Goal: Task Accomplishment & Management: Manage account settings

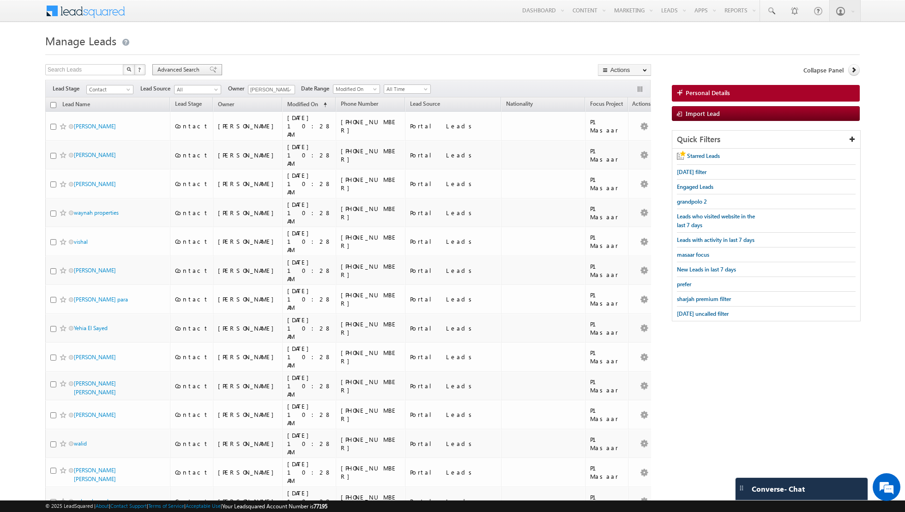
click at [208, 73] on div "Advanced Search" at bounding box center [187, 69] width 70 height 11
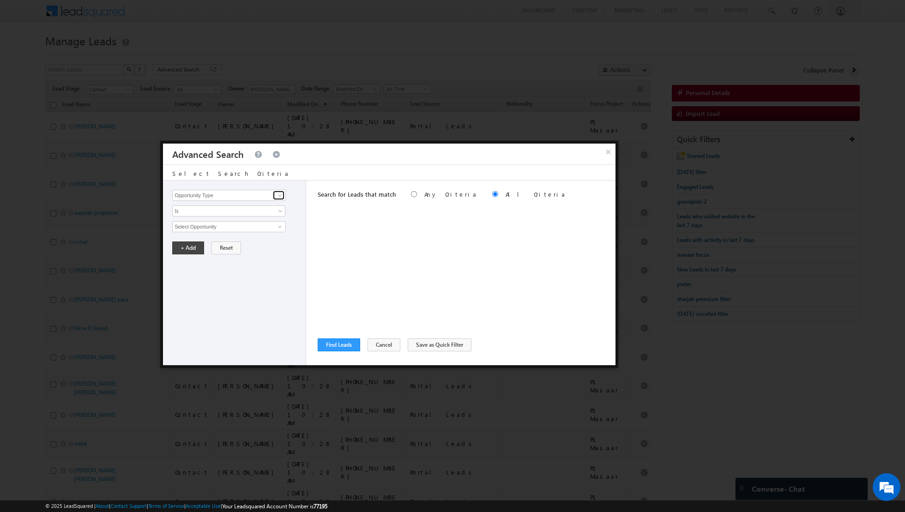
click at [274, 194] on link at bounding box center [279, 195] width 12 height 9
click at [212, 213] on link "Lead Source" at bounding box center [229, 214] width 114 height 11
type input "Lead Source"
click at [237, 225] on span "None Selected" at bounding box center [225, 227] width 105 height 10
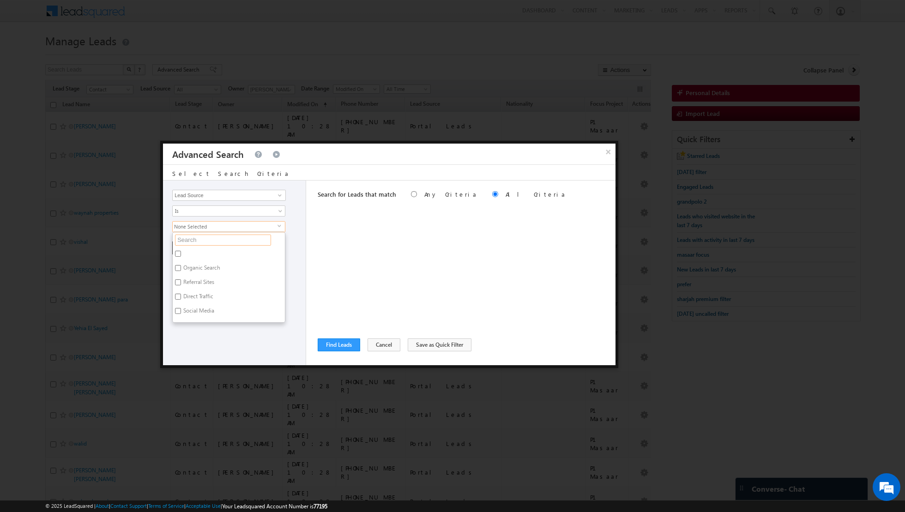
click at [214, 239] on input "text" at bounding box center [223, 240] width 96 height 11
type input "dub"
click at [177, 308] on input "[GEOGRAPHIC_DATA]" at bounding box center [178, 311] width 6 height 6
checkbox input "true"
click at [191, 343] on div "Opportunity Type Lead Activity Task Sales Group Prospect Id Address 1 Address 2…" at bounding box center [234, 273] width 143 height 185
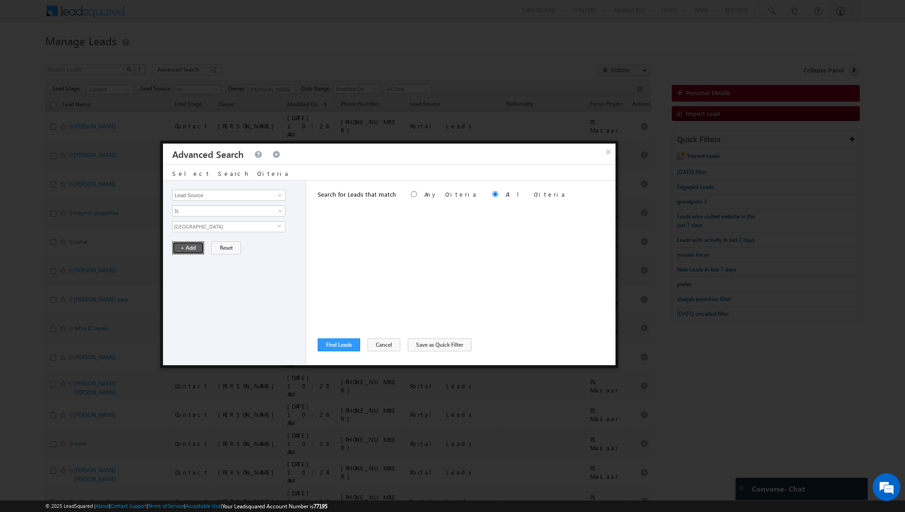
click at [187, 247] on button "+ Add" at bounding box center [188, 248] width 32 height 13
click at [279, 197] on span at bounding box center [279, 195] width 7 height 7
click at [261, 205] on link "Lead Activity" at bounding box center [229, 205] width 114 height 11
type input "Lead Activity"
click at [275, 207] on link "Is" at bounding box center [228, 211] width 113 height 11
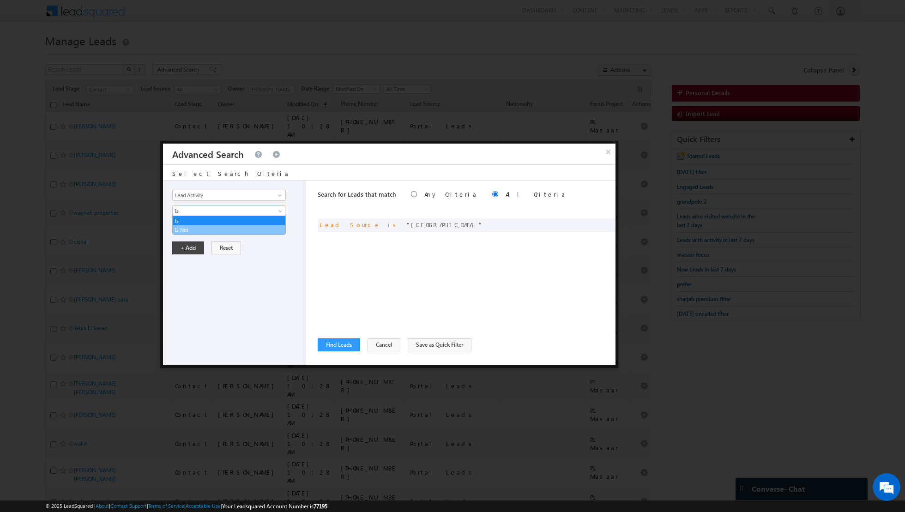
click at [244, 229] on link "Is Not" at bounding box center [229, 230] width 113 height 8
click at [280, 224] on span at bounding box center [279, 226] width 7 height 7
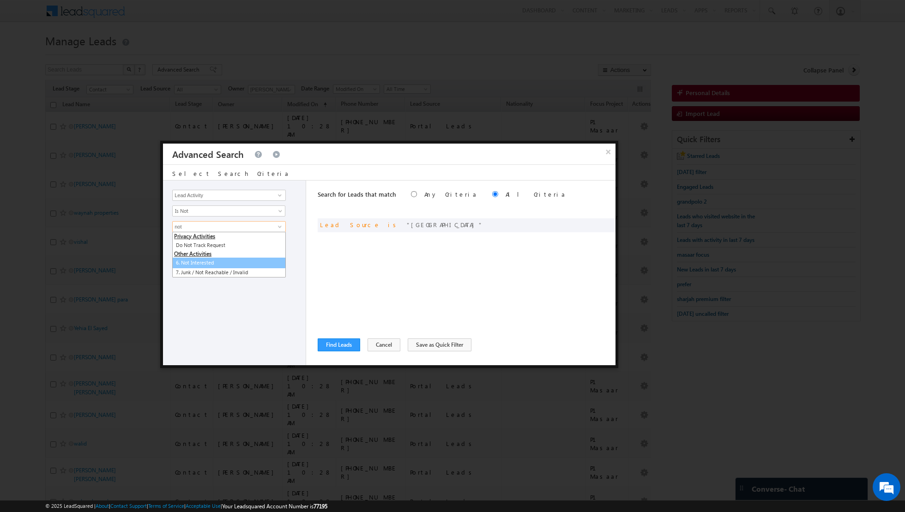
click at [197, 262] on link "6. Not Interested" at bounding box center [229, 263] width 114 height 11
type input "6. Not Interested"
click at [182, 273] on button "+ Add" at bounding box center [188, 279] width 32 height 13
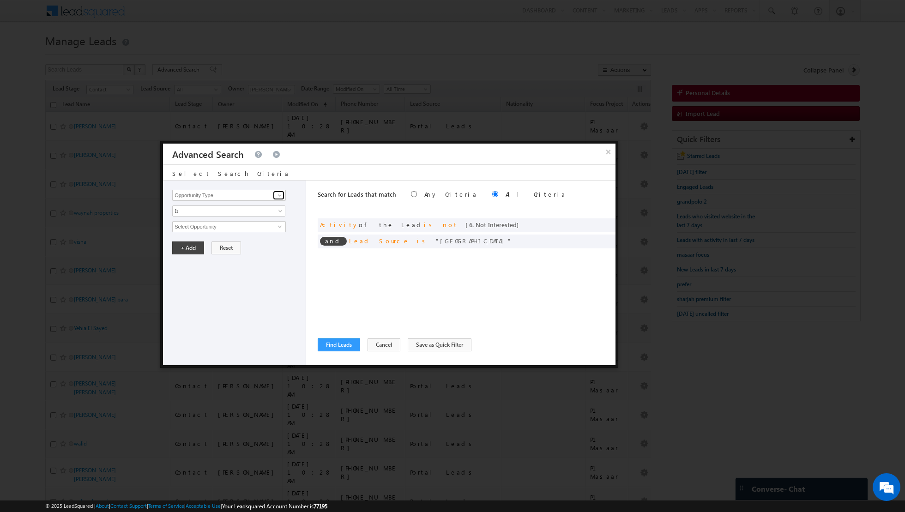
click at [283, 196] on span at bounding box center [279, 195] width 7 height 7
click at [247, 207] on link "Lead Activity" at bounding box center [229, 205] width 114 height 11
type input "Lead Activity"
click at [260, 211] on span "Is" at bounding box center [223, 211] width 100 height 8
click at [232, 228] on link "Is Not" at bounding box center [229, 230] width 113 height 8
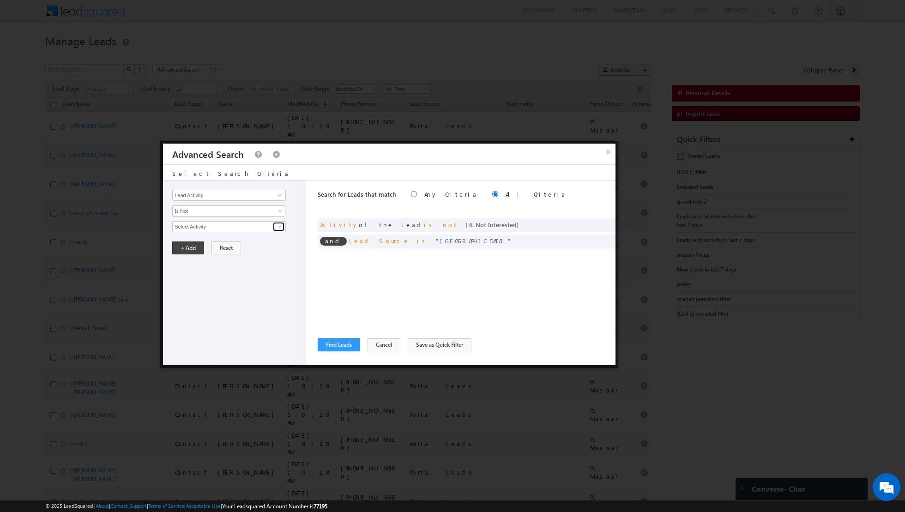
click at [276, 226] on span at bounding box center [279, 226] width 7 height 7
click at [237, 243] on link "7. Junk / Not Reachable / Invalid" at bounding box center [229, 245] width 114 height 11
type input "7. Junk / Not Reachable / Invalid"
click at [187, 280] on button "+ Add" at bounding box center [188, 279] width 32 height 13
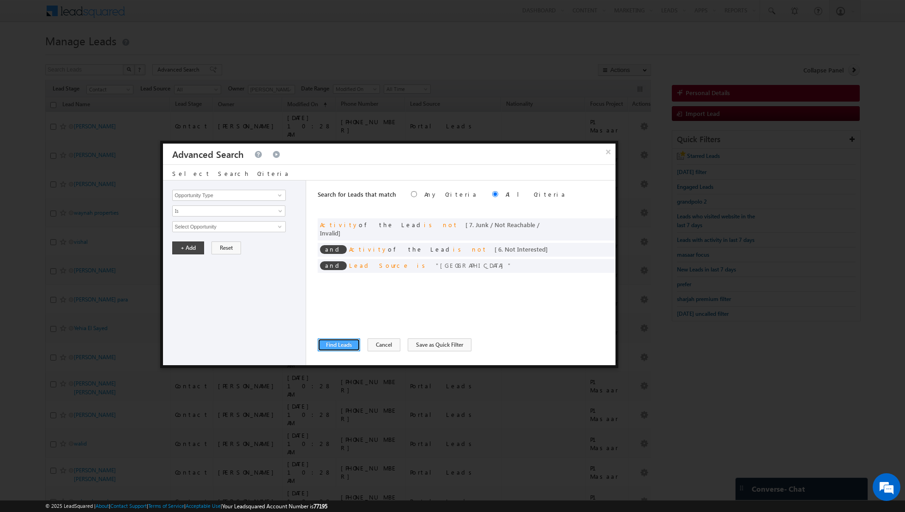
click at [329, 345] on button "Find Leads" at bounding box center [339, 345] width 42 height 13
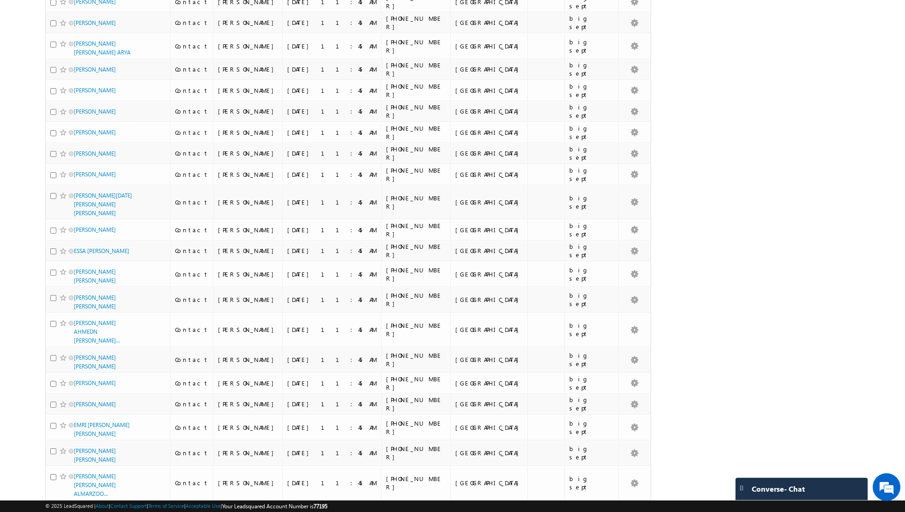
scroll to position [4217, 0]
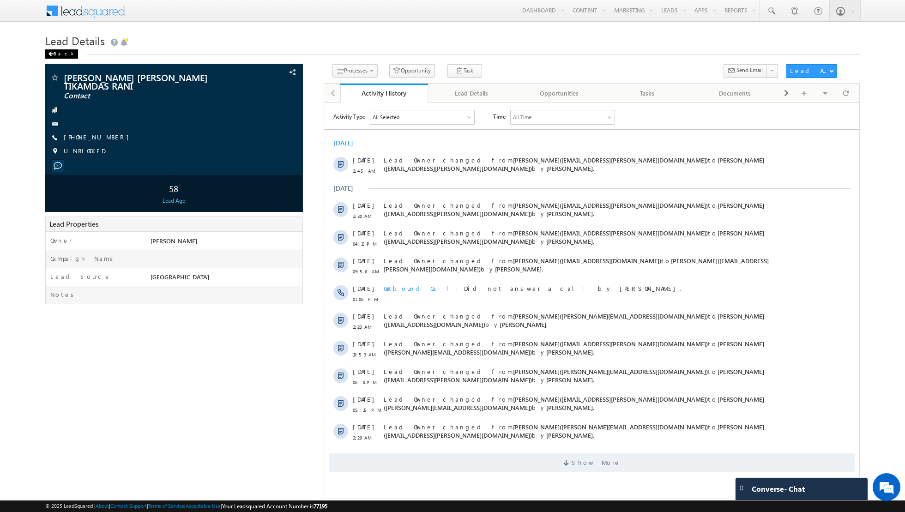
click at [54, 54] on div "Back" at bounding box center [61, 53] width 33 height 9
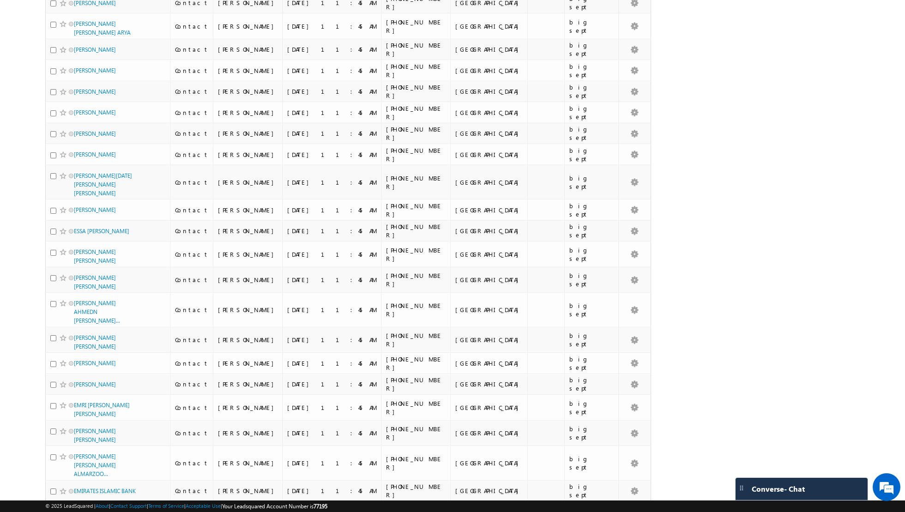
scroll to position [4217, 0]
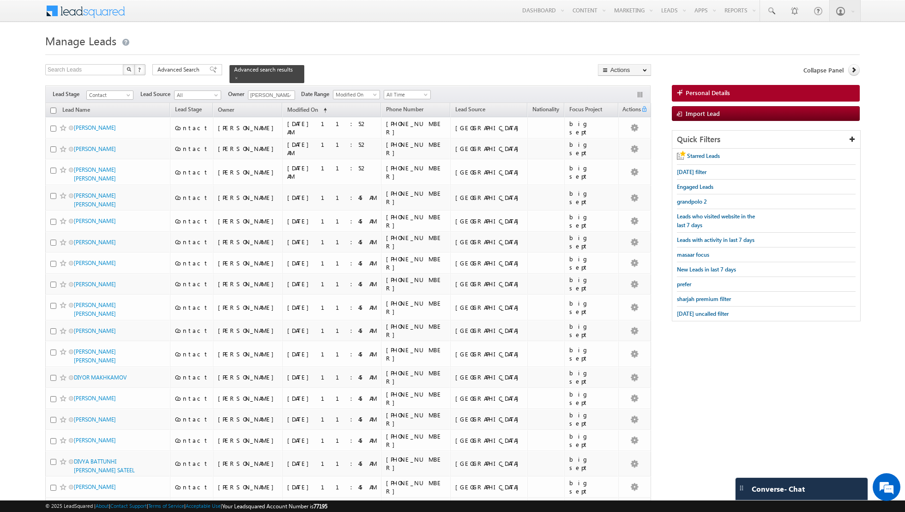
scroll to position [0, 0]
click at [51, 108] on input "checkbox" at bounding box center [53, 111] width 6 height 6
checkbox input "true"
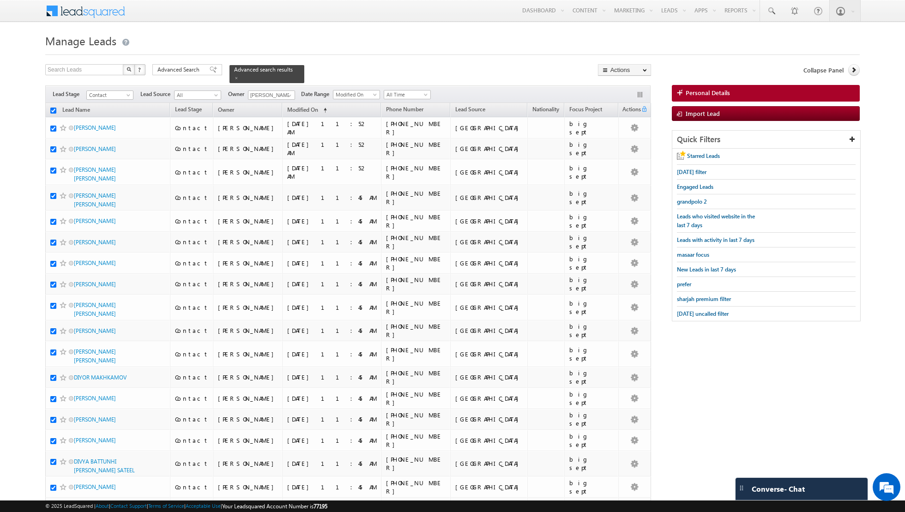
checkbox input "true"
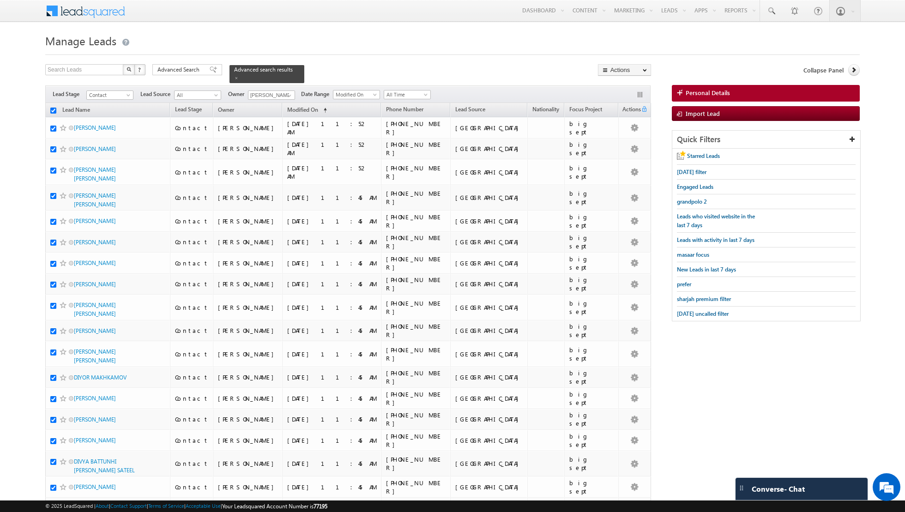
checkbox input "true"
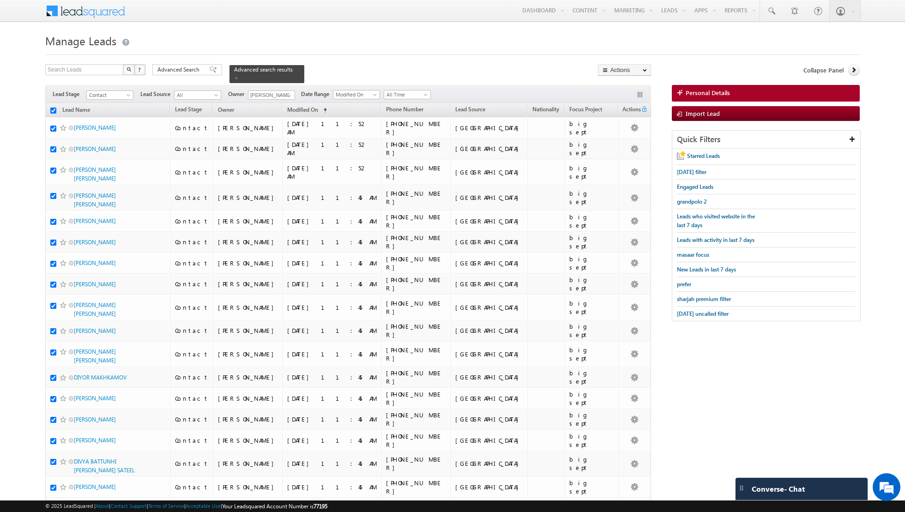
checkbox input "true"
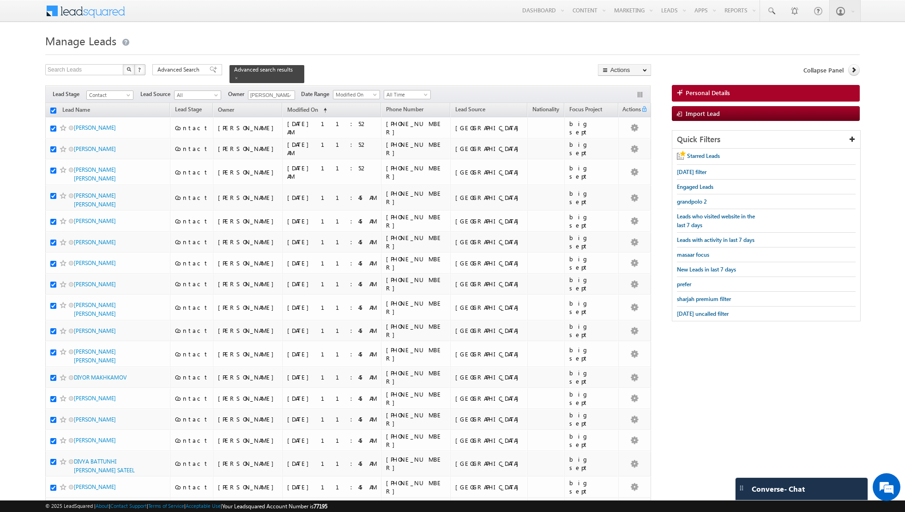
checkbox input "true"
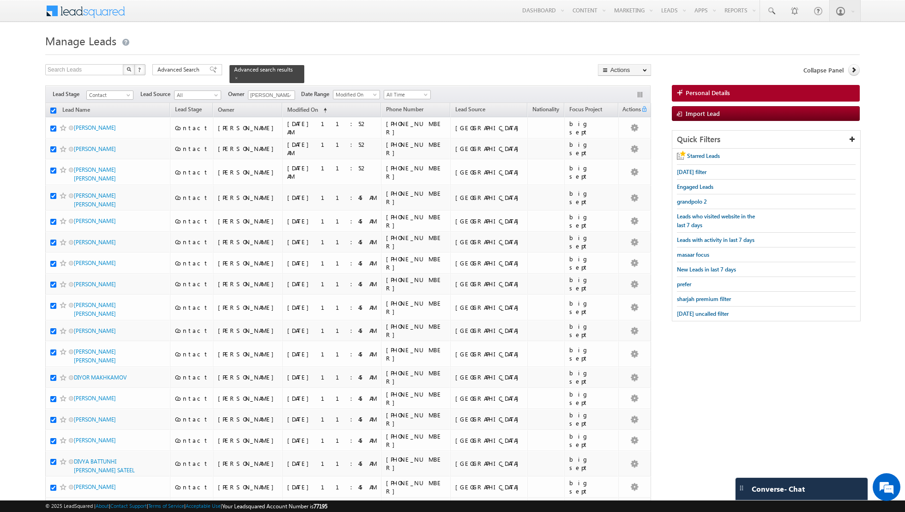
checkbox input "true"
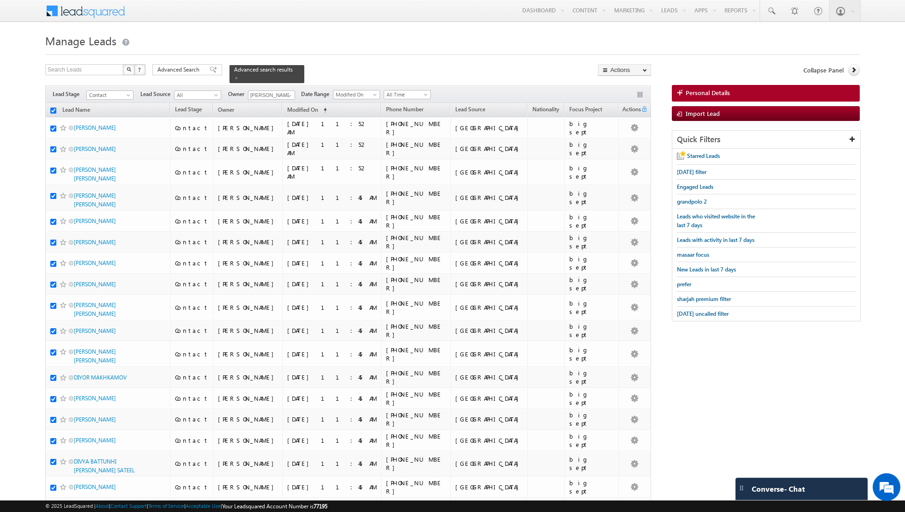
checkbox input "true"
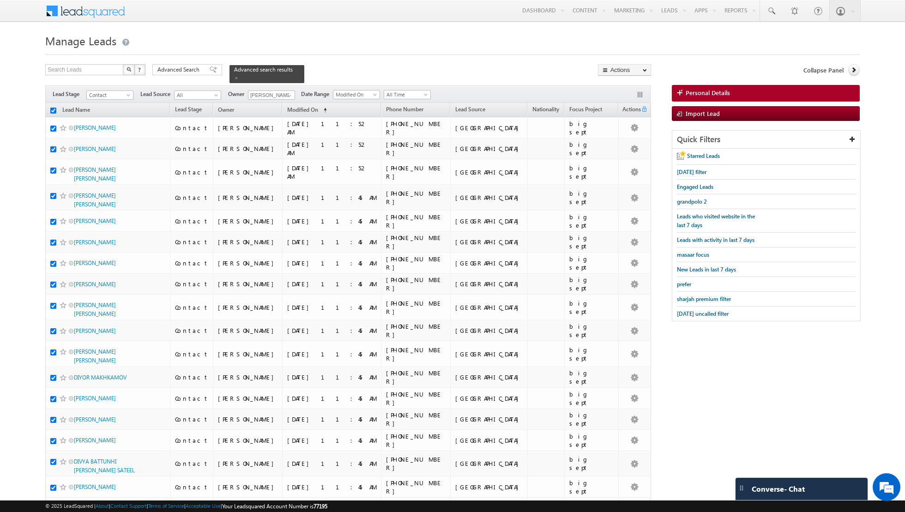
checkbox input "true"
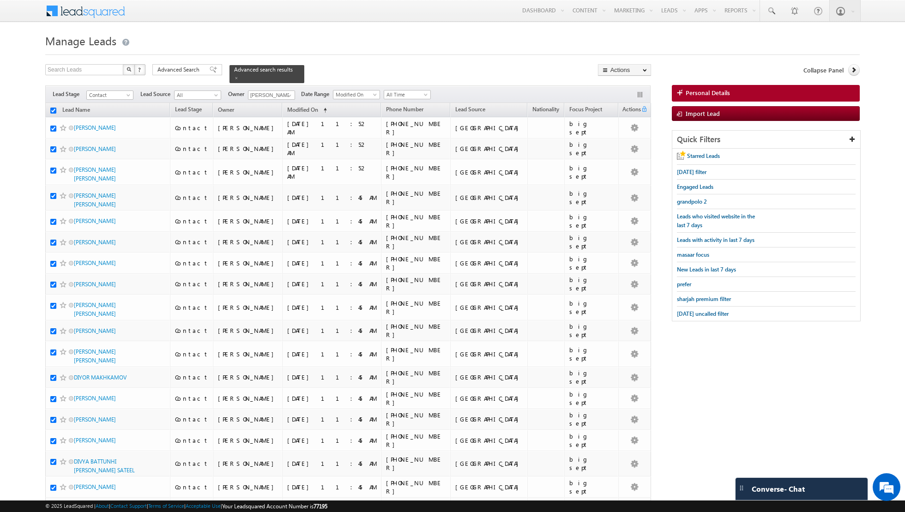
checkbox input "true"
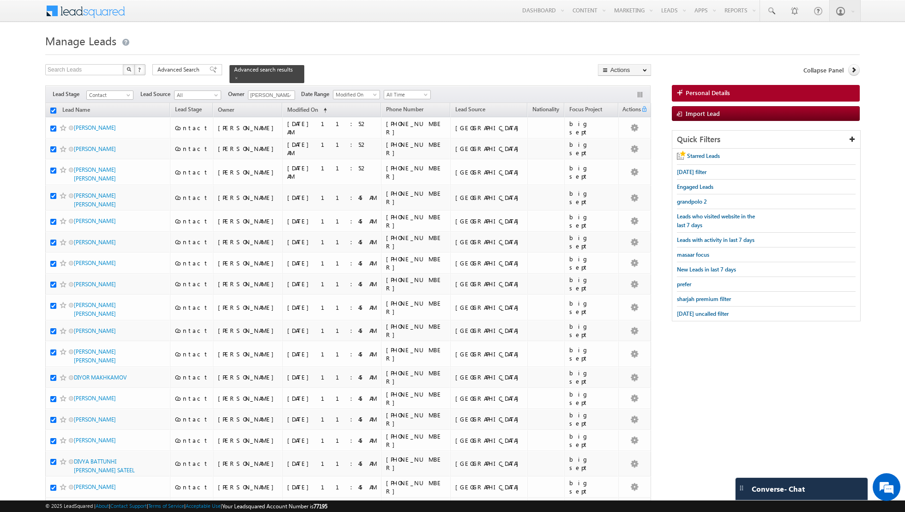
checkbox input "true"
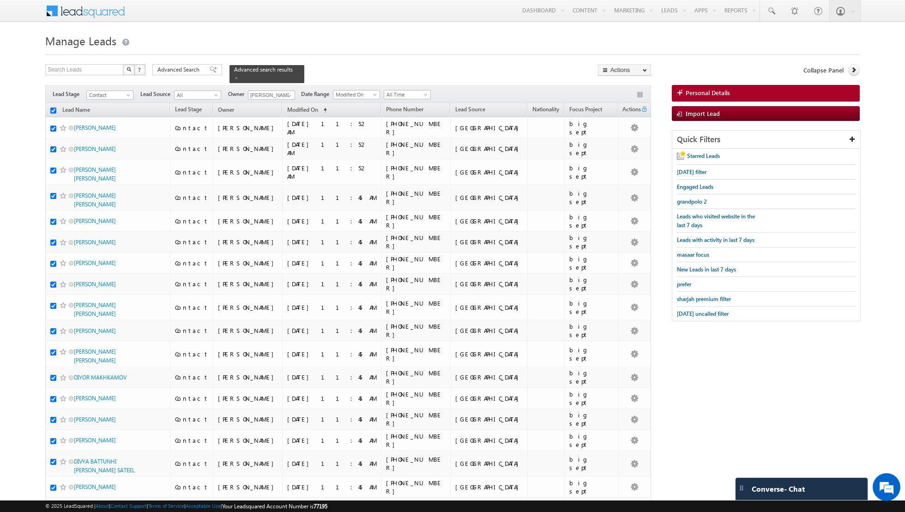
checkbox input "true"
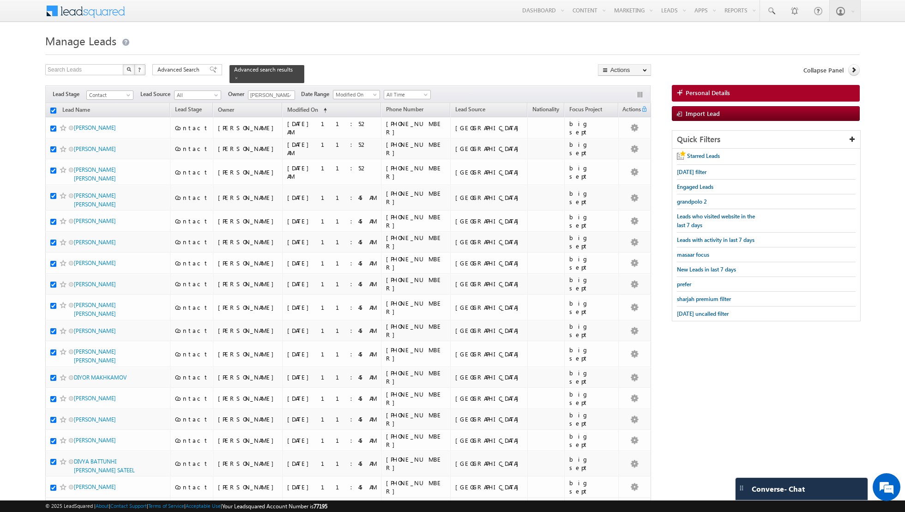
checkbox input "true"
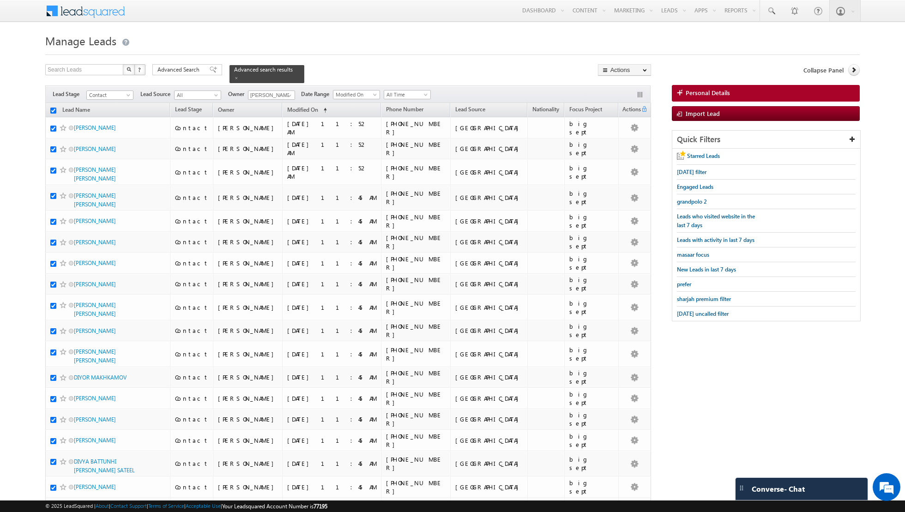
checkbox input "true"
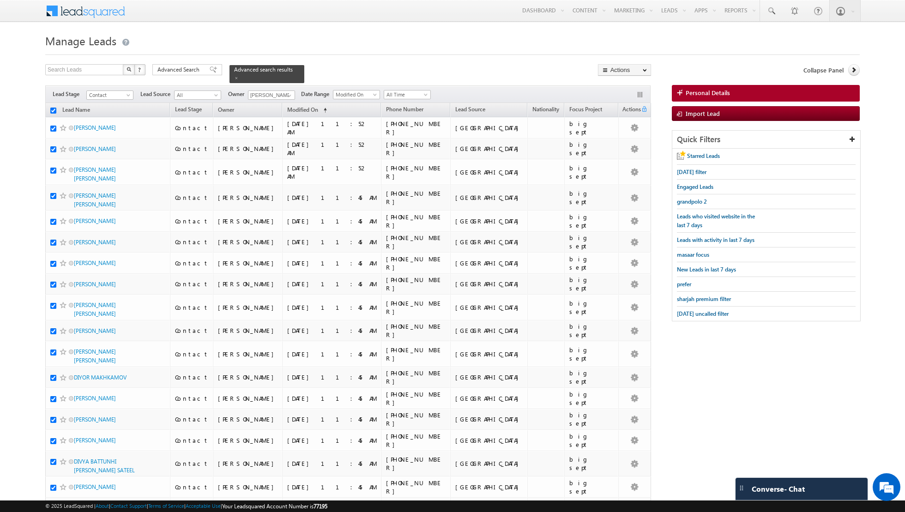
checkbox input "true"
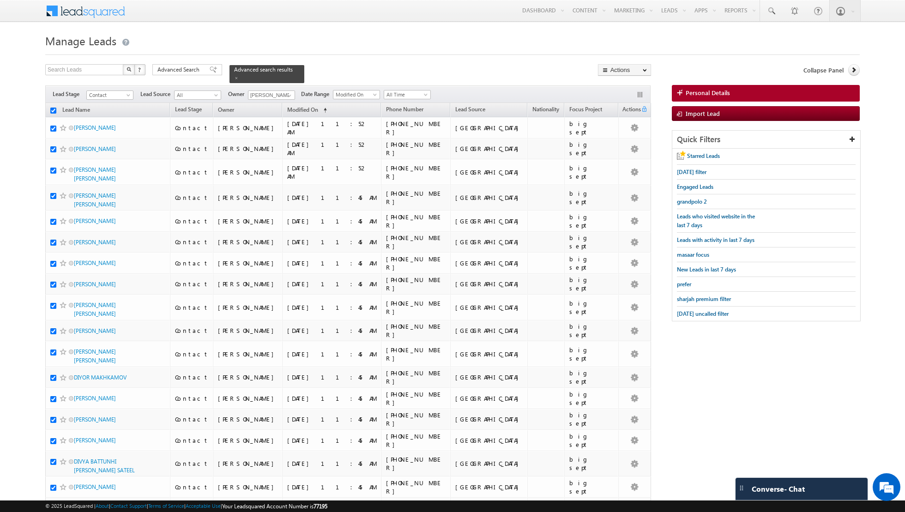
checkbox input "true"
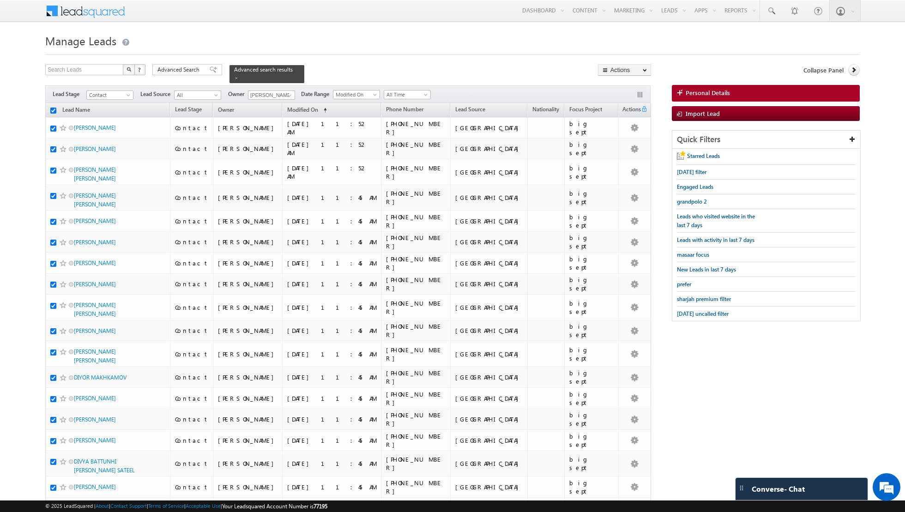
checkbox input "true"
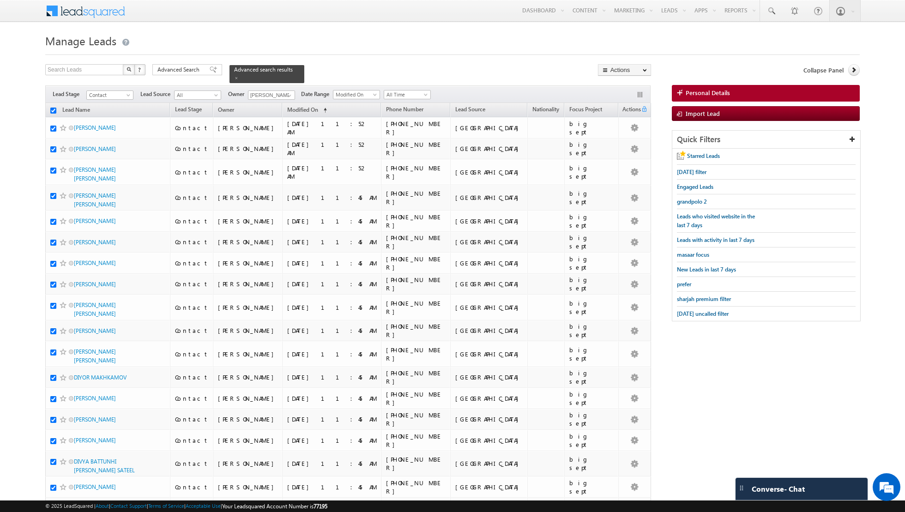
checkbox input "true"
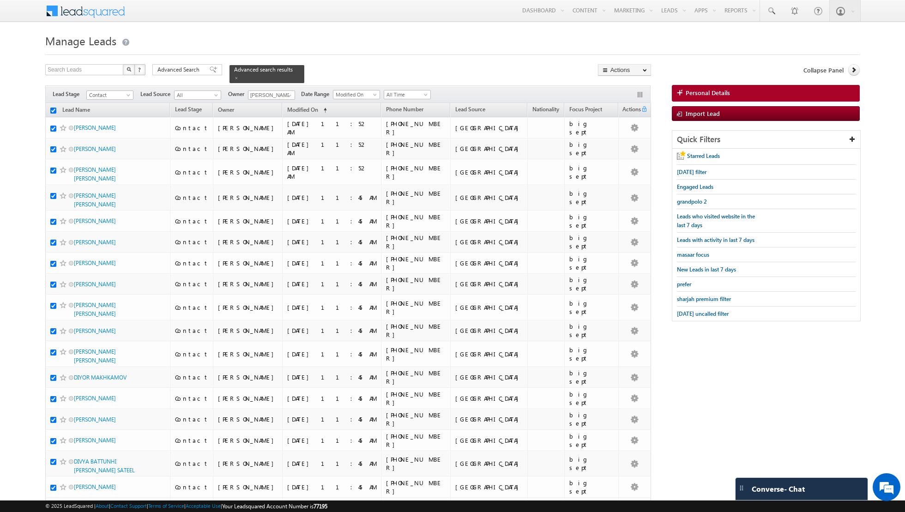
checkbox input "true"
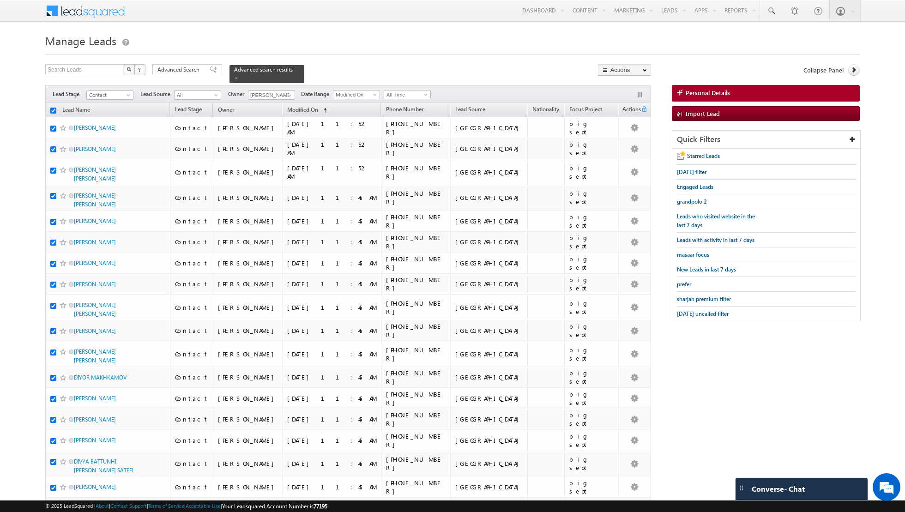
checkbox input "true"
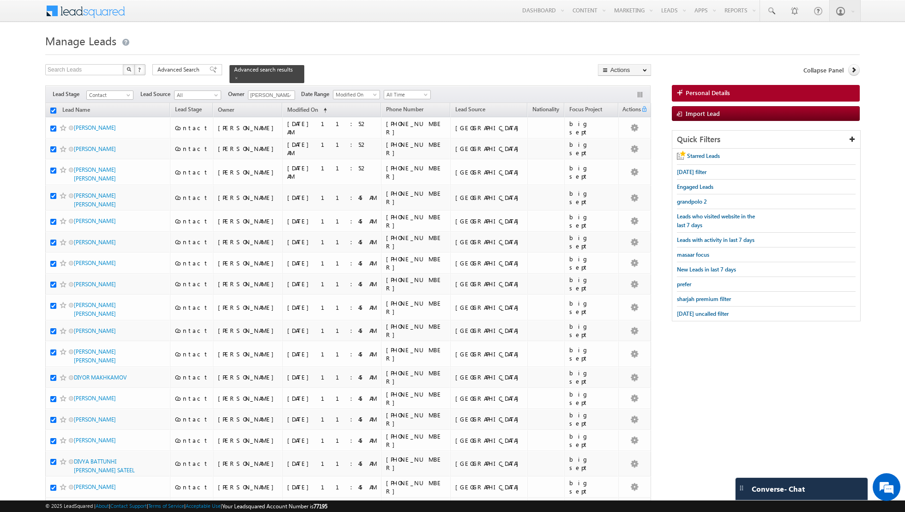
checkbox input "true"
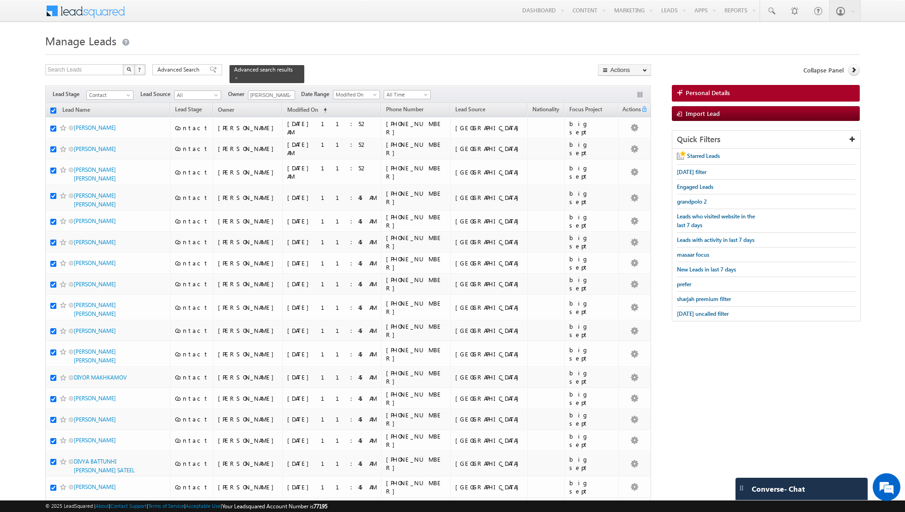
checkbox input "true"
click at [623, 149] on link "Change Owner" at bounding box center [625, 149] width 52 height 11
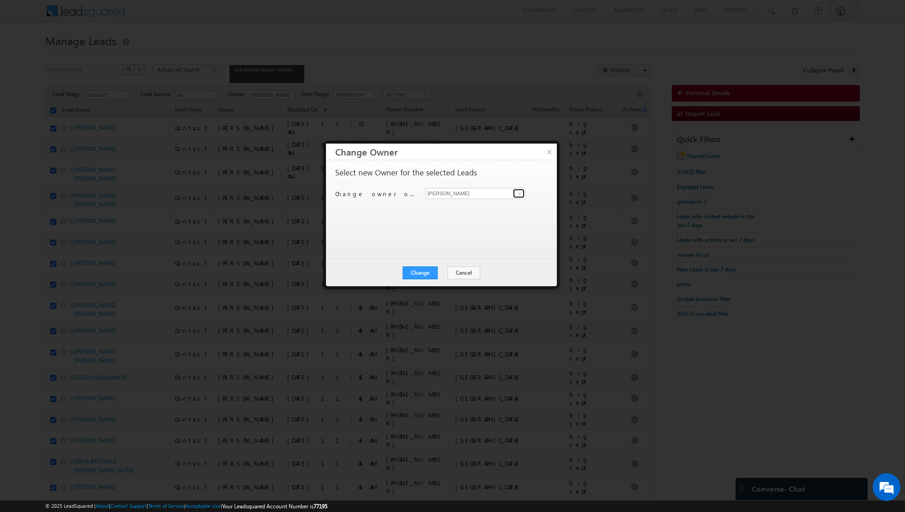
click at [523, 193] on span at bounding box center [519, 193] width 7 height 7
click at [494, 204] on link "Shaik Basha shaik.basha@indglobal.ae" at bounding box center [475, 208] width 100 height 18
type input "Shaik Basha"
click at [418, 273] on button "Change" at bounding box center [420, 272] width 35 height 13
click at [445, 271] on button "Close" at bounding box center [443, 272] width 30 height 13
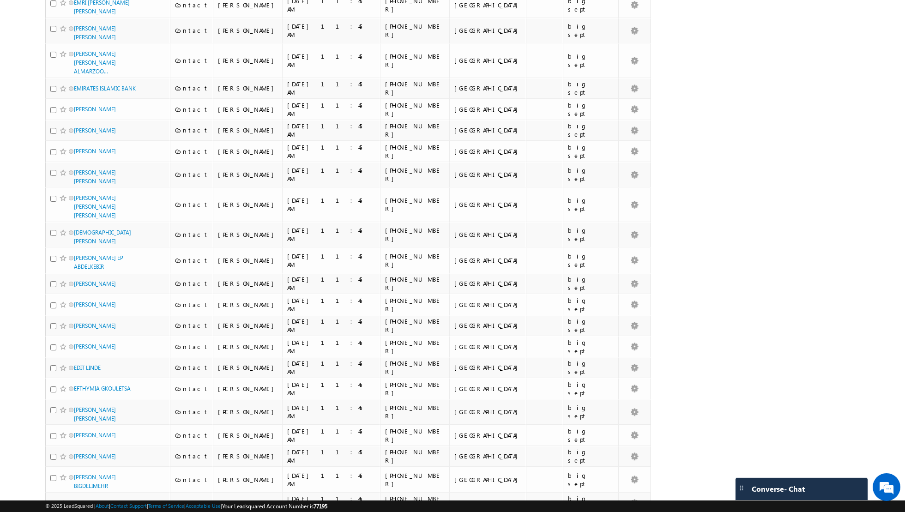
scroll to position [1997, 0]
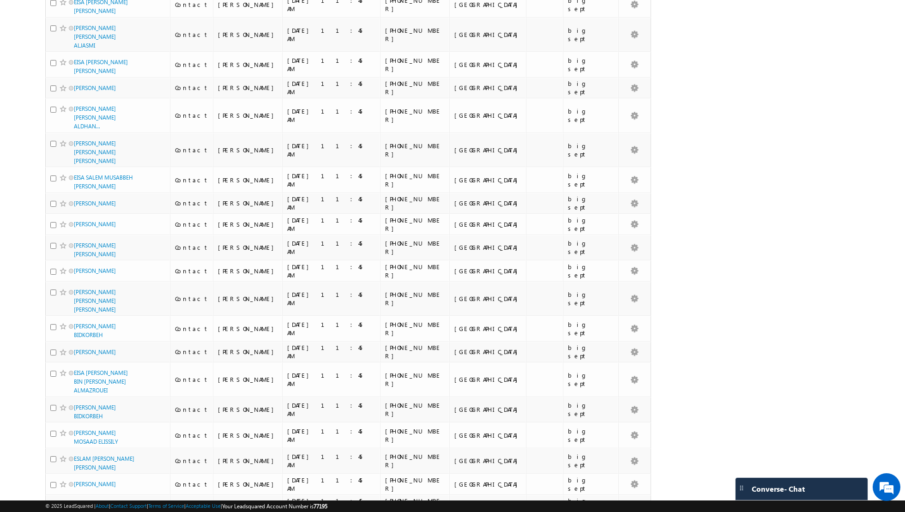
scroll to position [0, 0]
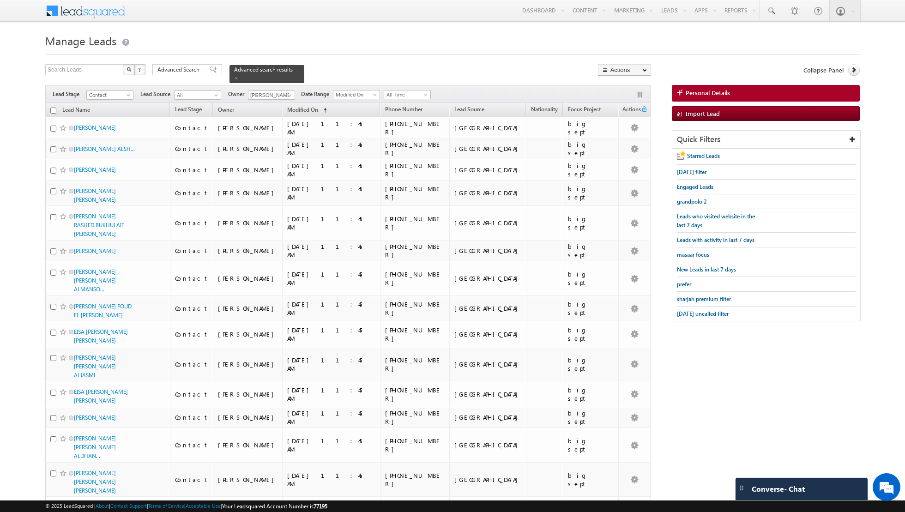
click at [54, 110] on input "checkbox" at bounding box center [53, 111] width 6 height 6
checkbox input "true"
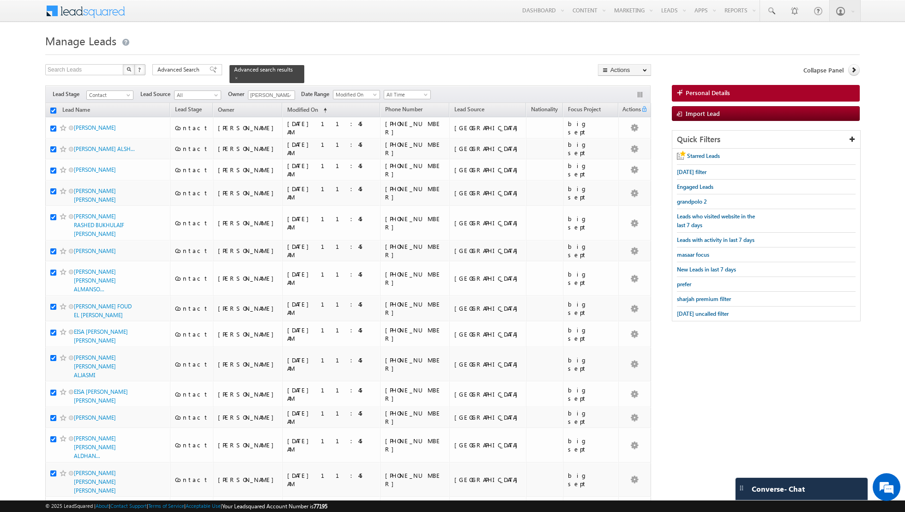
checkbox input "true"
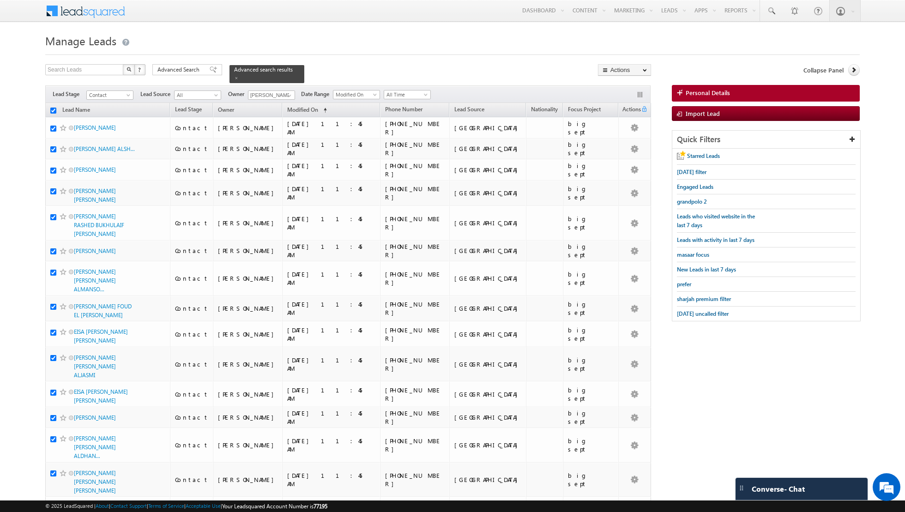
checkbox input "true"
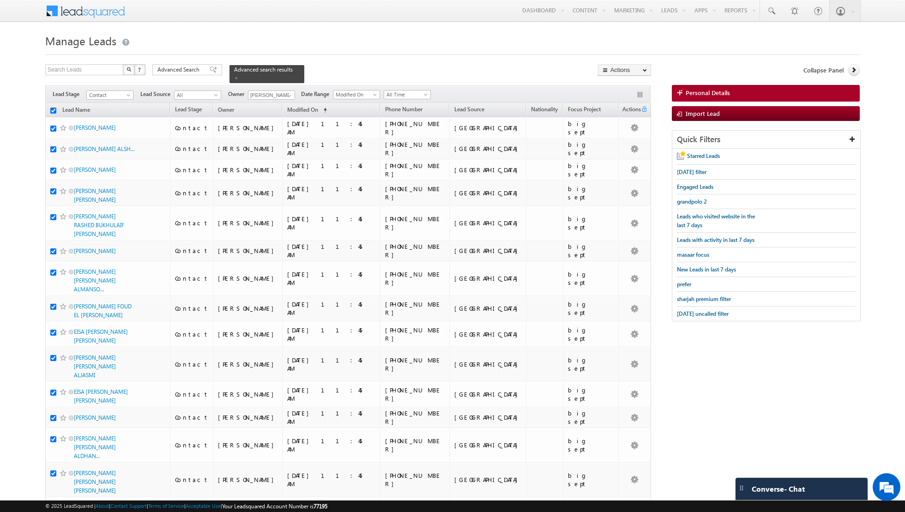
checkbox input "true"
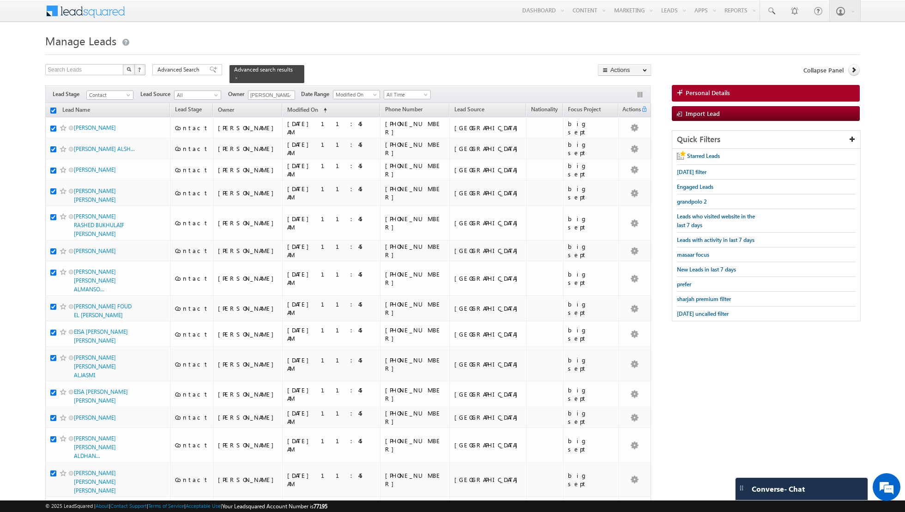
checkbox input "true"
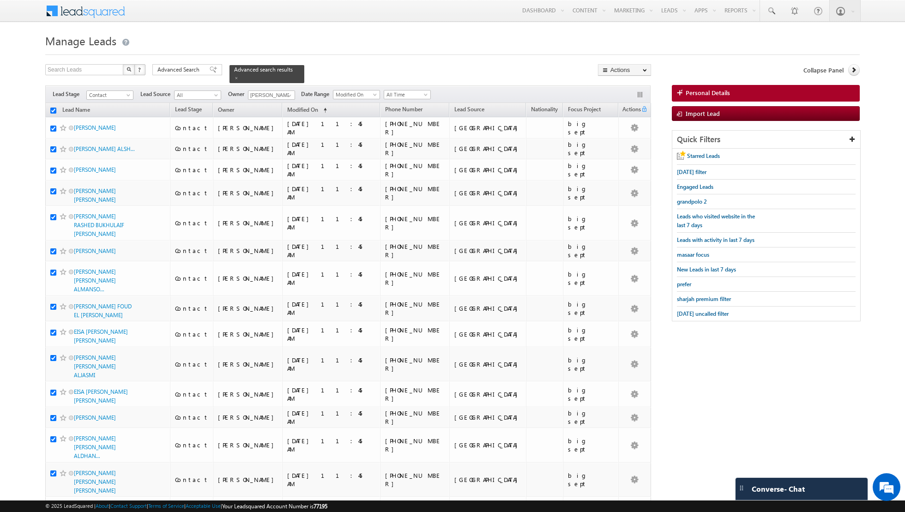
checkbox input "true"
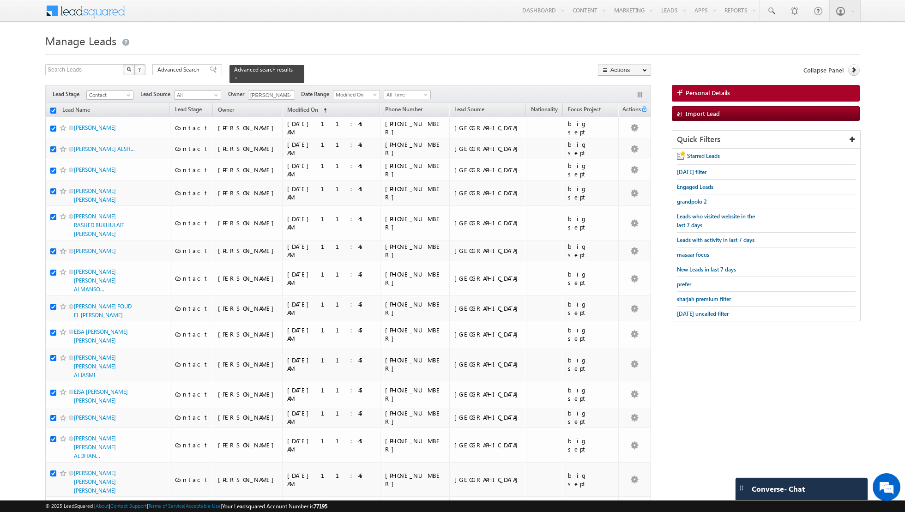
checkbox input "true"
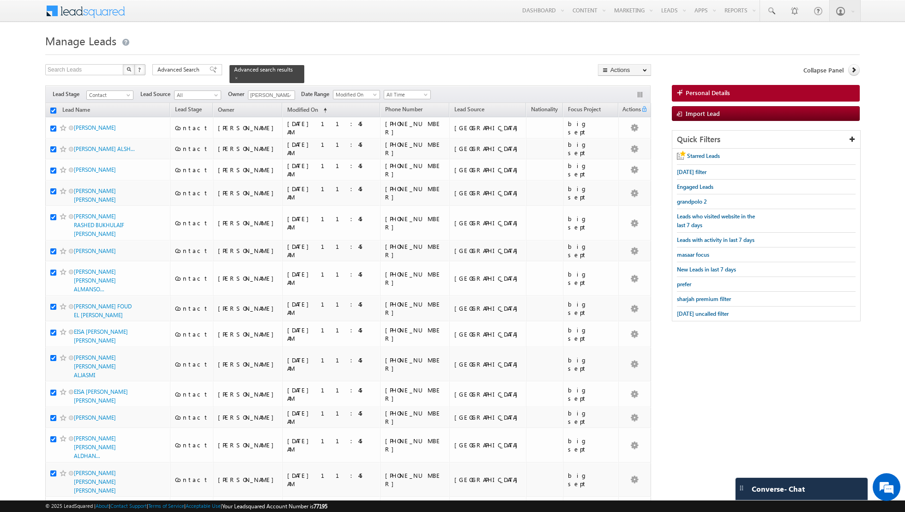
checkbox input "true"
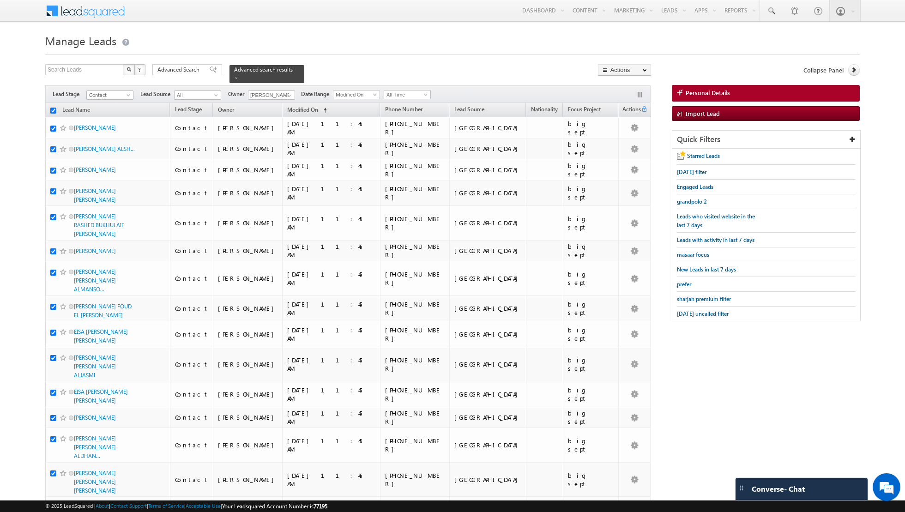
checkbox input "true"
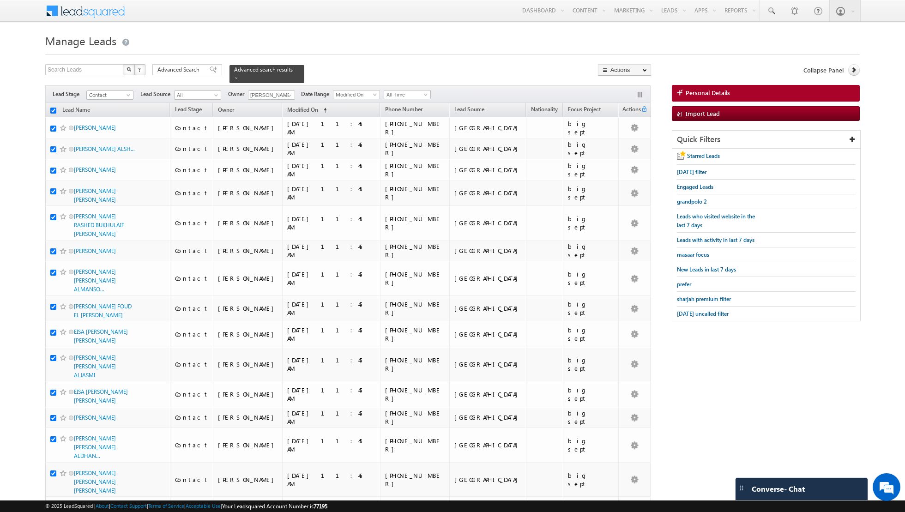
checkbox input "true"
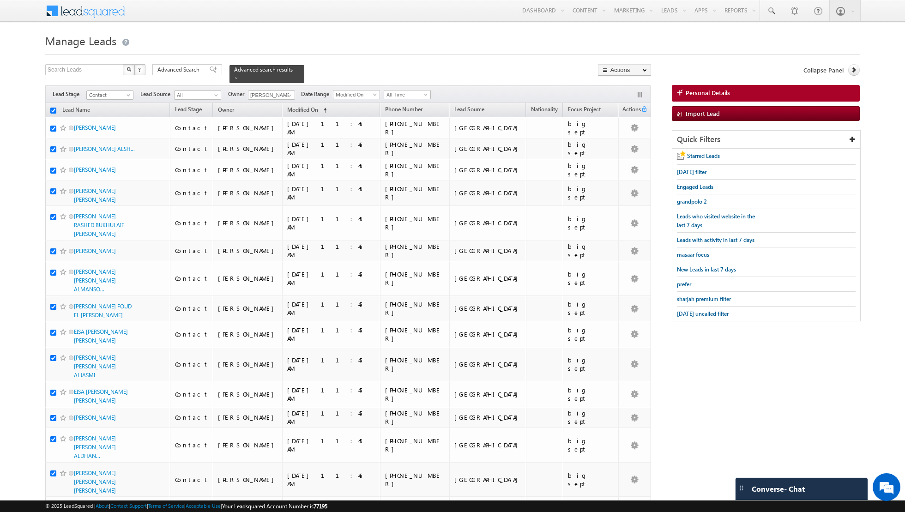
checkbox input "true"
click at [621, 151] on link "Change Owner" at bounding box center [625, 149] width 52 height 11
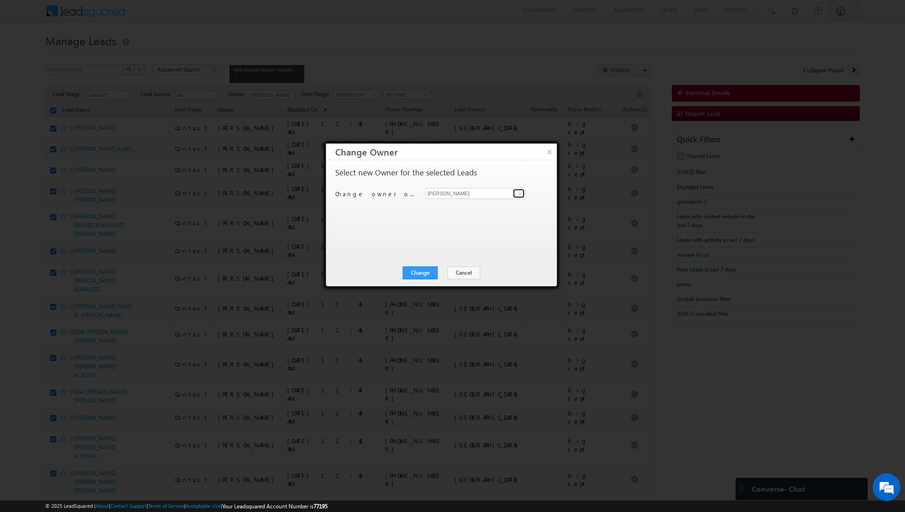
click at [519, 194] on span at bounding box center [519, 193] width 7 height 7
click at [476, 220] on link "Shaik Basha shaik.basha@indglobal.ae" at bounding box center [475, 224] width 100 height 18
type input "Shaik Basha"
click at [420, 270] on button "Change" at bounding box center [420, 272] width 35 height 13
click at [448, 272] on button "Close" at bounding box center [443, 272] width 30 height 13
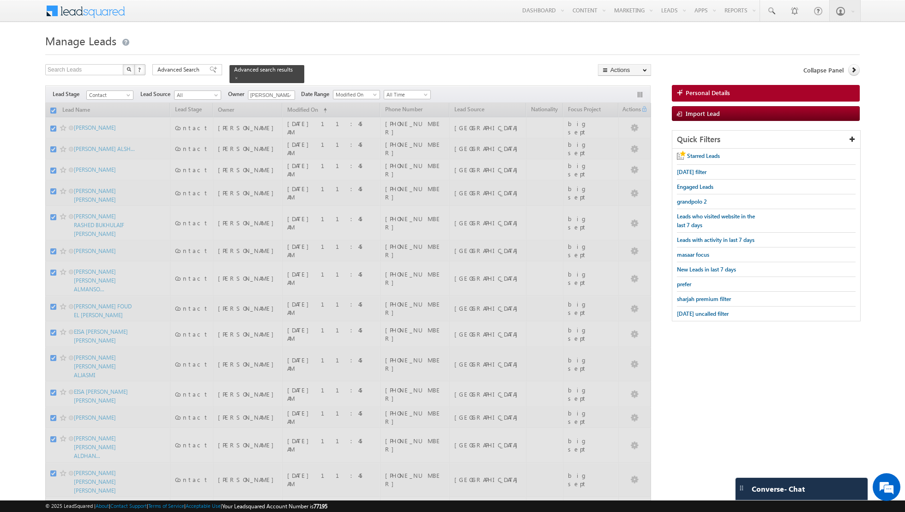
checkbox input "false"
